Goal: Transaction & Acquisition: Download file/media

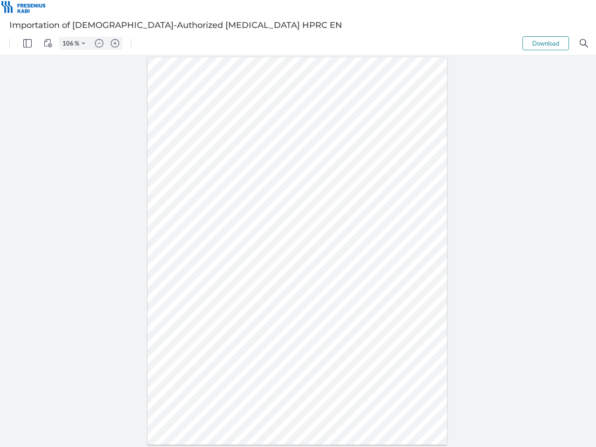
click at [27, 43] on img "Panel" at bounding box center [27, 43] width 8 height 8
click at [48, 43] on img "View Controls" at bounding box center [48, 43] width 8 height 8
click at [69, 43] on input "106" at bounding box center [67, 43] width 15 height 8
click at [83, 43] on img "Zoom Controls" at bounding box center [84, 43] width 4 height 4
click at [99, 43] on img "Zoom out" at bounding box center [99, 43] width 8 height 8
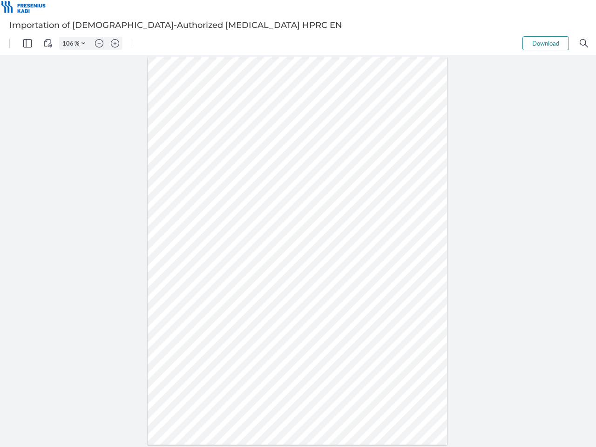
click at [115, 43] on img "Zoom in" at bounding box center [115, 43] width 8 height 8
click at [546, 43] on button "Download" at bounding box center [546, 43] width 47 height 14
click at [584, 43] on img "Search" at bounding box center [584, 43] width 8 height 8
type input "106"
